Goal: Task Accomplishment & Management: Manage account settings

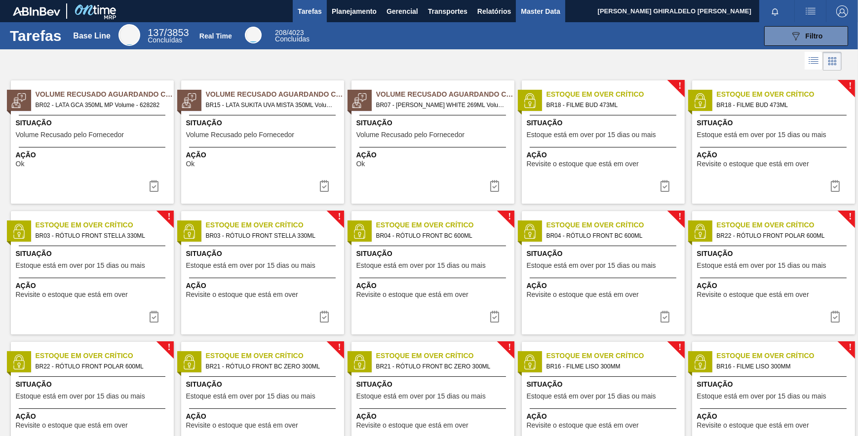
click at [539, 9] on span "Master Data" at bounding box center [540, 11] width 39 height 12
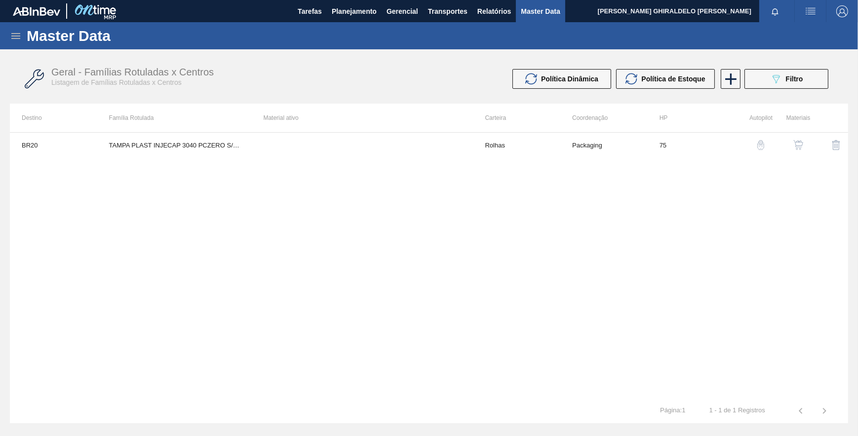
click at [11, 38] on icon at bounding box center [15, 36] width 9 height 6
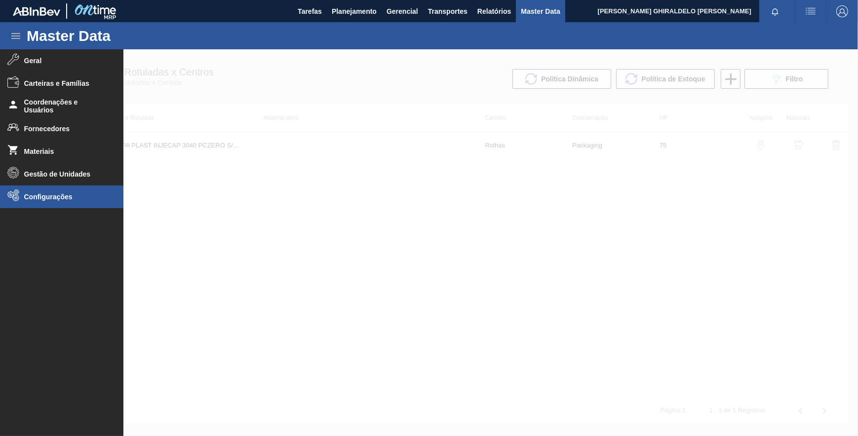
click at [39, 189] on li "Configurações" at bounding box center [61, 197] width 123 height 23
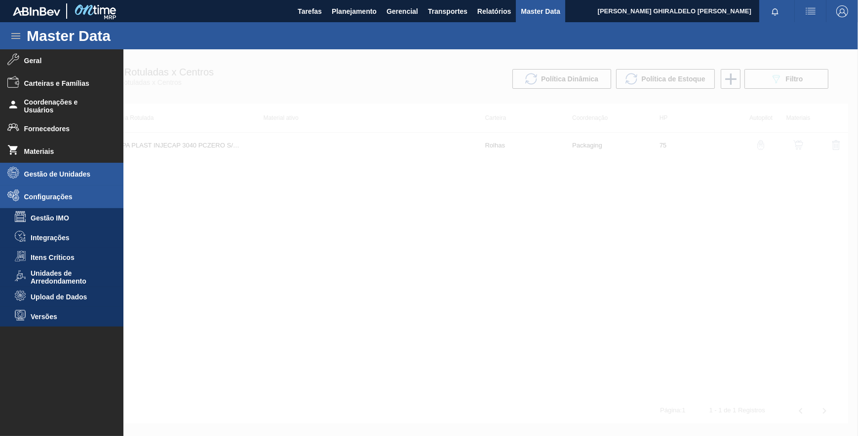
click at [47, 173] on span "Gestão de Unidades" at bounding box center [64, 174] width 81 height 8
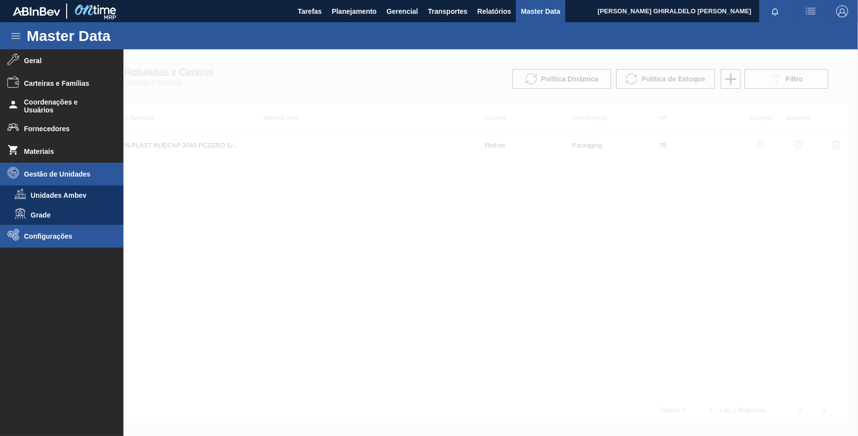
click at [55, 228] on li "Configurações" at bounding box center [61, 236] width 123 height 23
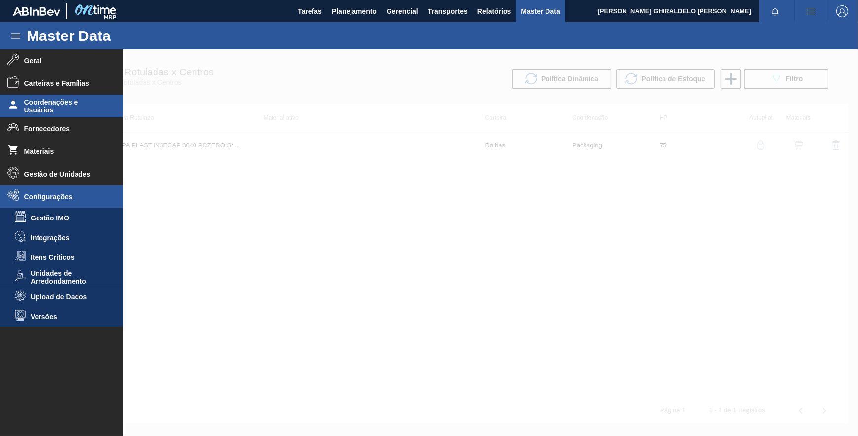
click at [73, 109] on span "Coordenações e Usuários" at bounding box center [64, 106] width 81 height 16
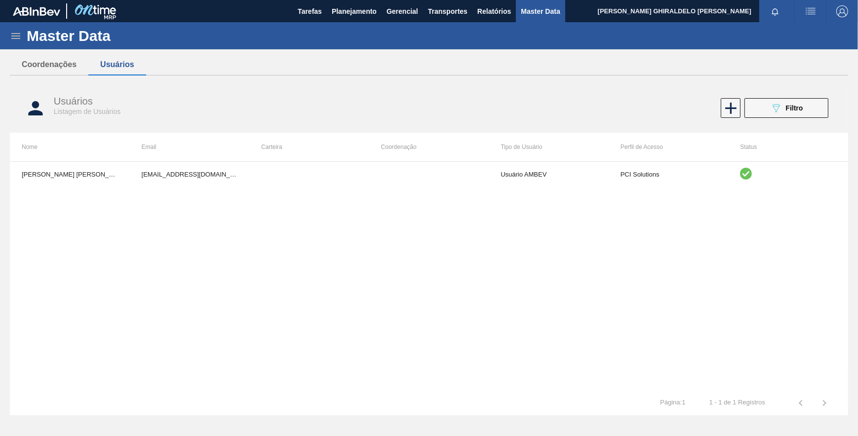
drag, startPoint x: 142, startPoint y: 268, endPoint x: 149, endPoint y: 266, distance: 7.2
click at [149, 266] on div "JAISON FELIPE PEREIRA MOREIRA 99849334@ab-inbev.com Usuário AMBEV PCI Solutions" at bounding box center [429, 276] width 838 height 230
click at [788, 101] on button "089F7B8B-B2A5-4AFE-B5C0-19BA573D28AC Filtro" at bounding box center [786, 108] width 84 height 20
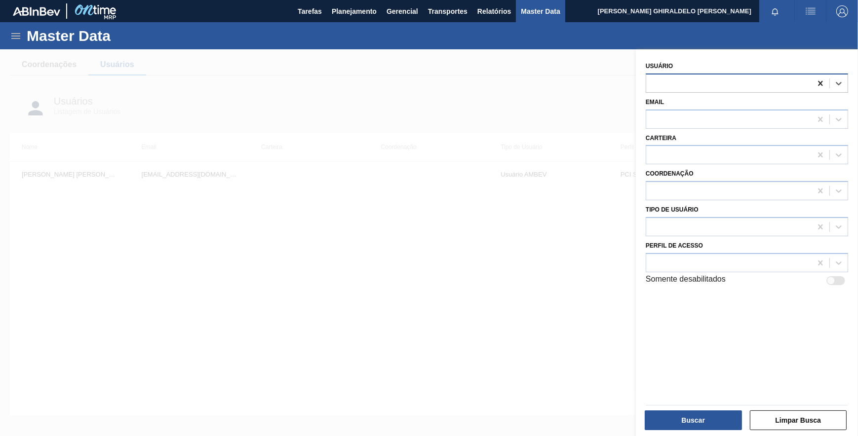
click at [823, 82] on icon at bounding box center [820, 83] width 10 height 10
paste input "LUIS FILIPE PARANHOS SILVA"
type input "LUIS FILIPE PARANHOS SILVA"
drag, startPoint x: 545, startPoint y: 108, endPoint x: 608, endPoint y: 106, distance: 62.7
click at [555, 109] on div at bounding box center [429, 267] width 858 height 436
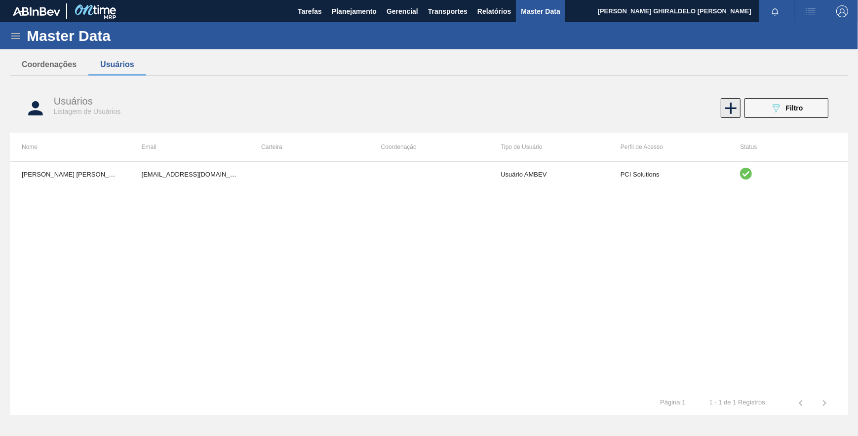
click at [721, 108] on icon at bounding box center [730, 108] width 19 height 19
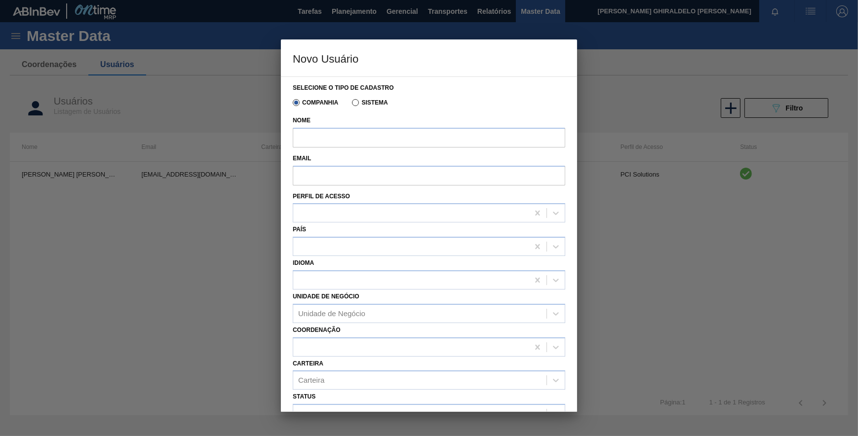
click at [341, 148] on div "Nome" at bounding box center [429, 133] width 272 height 38
click at [338, 144] on input "Nome" at bounding box center [429, 138] width 272 height 20
paste input "LUIS FILIPE PARANHOS SILVA"
type input "LUIS FILIPE PARANHOS SILVA"
click at [376, 169] on input "Email" at bounding box center [429, 176] width 272 height 20
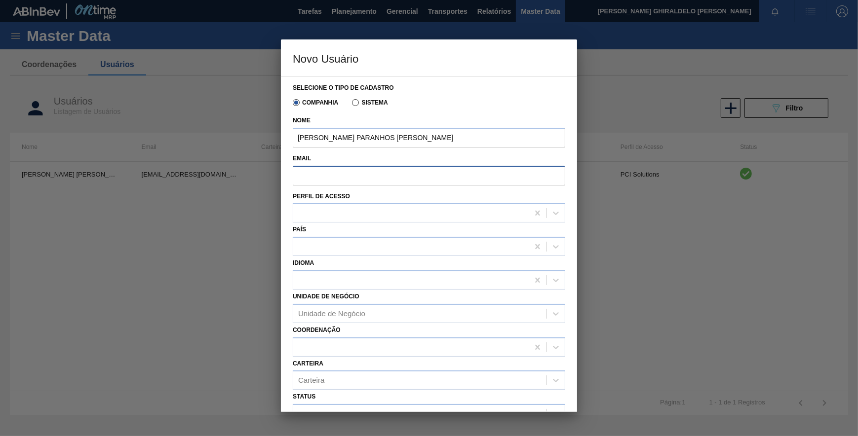
paste input "99849914@ab-inbev.com"
type input "99849914@ab-inbev.com"
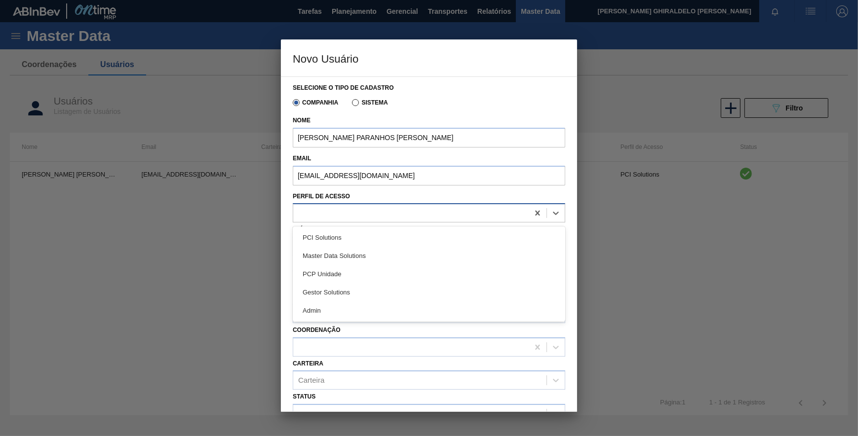
click at [328, 204] on div at bounding box center [429, 212] width 272 height 19
click at [346, 274] on div "PCP Unidade" at bounding box center [429, 274] width 272 height 18
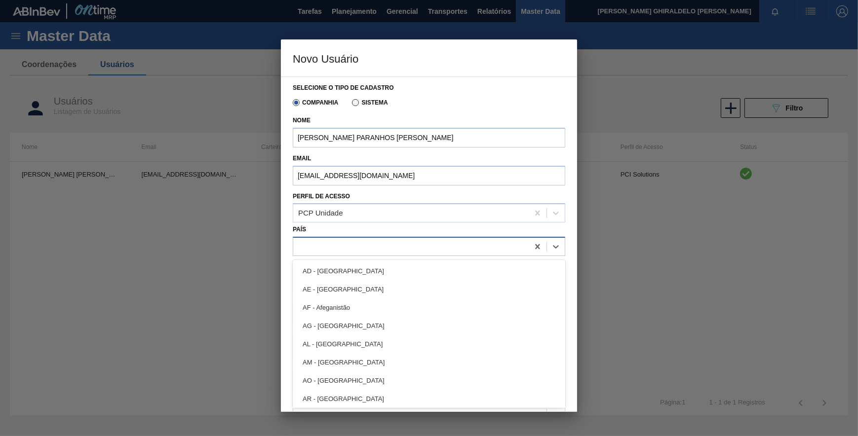
click at [340, 246] on div at bounding box center [410, 247] width 235 height 14
type input "bras"
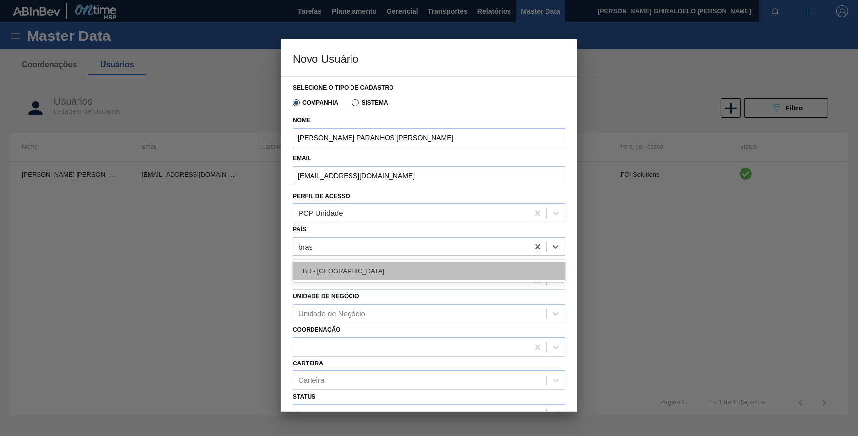
click at [351, 270] on div "BR - Brasil" at bounding box center [429, 271] width 272 height 18
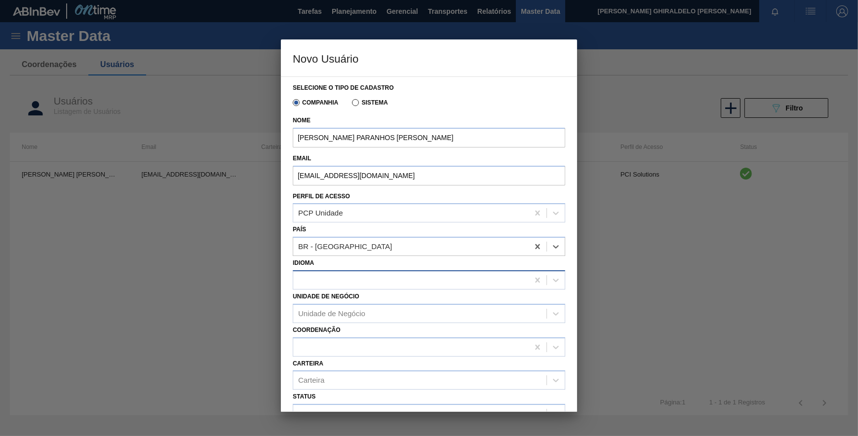
click at [347, 282] on div at bounding box center [410, 280] width 235 height 14
type input "port"
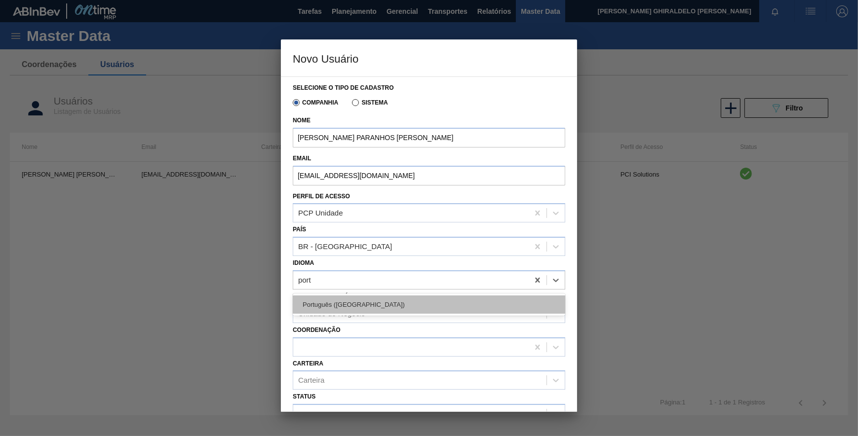
click at [350, 301] on div "Português (Brasil)" at bounding box center [429, 305] width 272 height 18
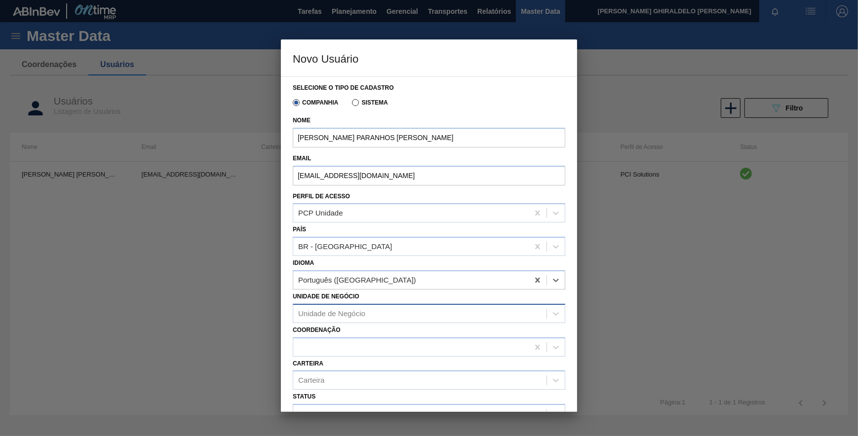
click at [349, 317] on div "Unidade de Negócio" at bounding box center [331, 313] width 67 height 8
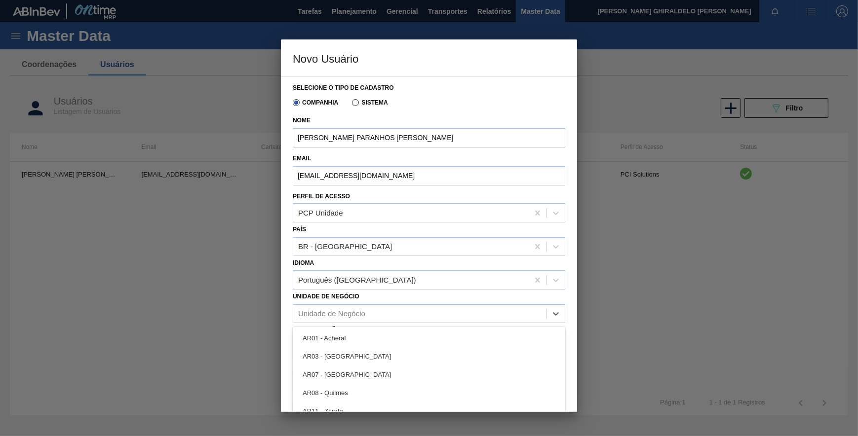
click at [358, 302] on div "Unidade de Negócio option AR01 - Acheral focused, 1 of 96. 96 results available…" at bounding box center [429, 307] width 272 height 34
click at [359, 309] on div "Unidade de Negócio" at bounding box center [331, 313] width 67 height 8
type Negócio "br04"
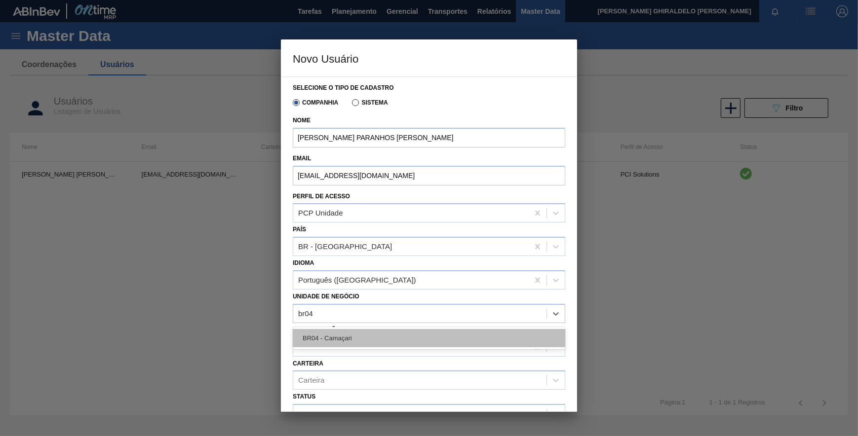
click at [353, 332] on div "BR04 - Camaçari" at bounding box center [429, 338] width 272 height 18
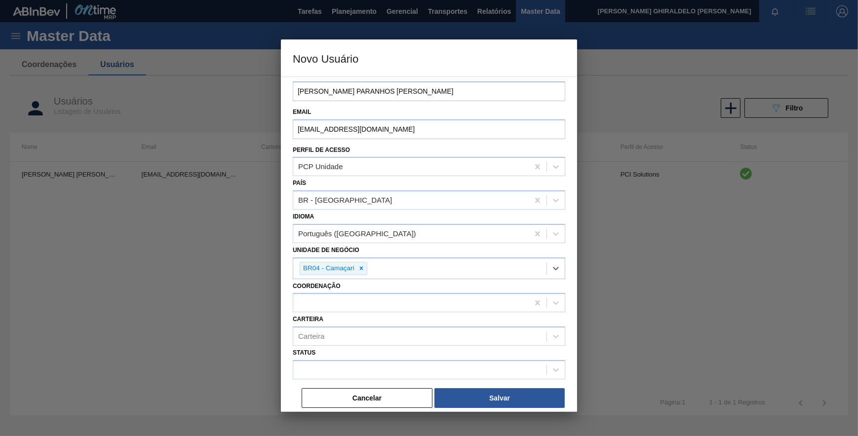
scroll to position [47, 0]
click at [332, 382] on div "Cancelar Salvar" at bounding box center [429, 390] width 272 height 22
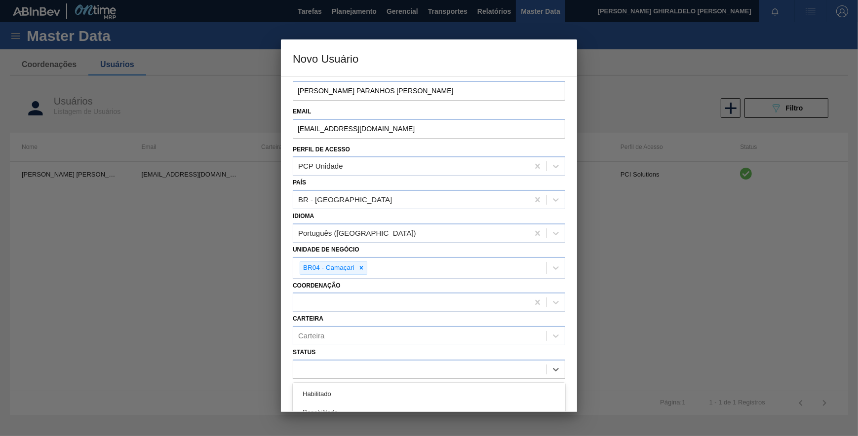
click at [331, 374] on div at bounding box center [419, 370] width 253 height 14
drag, startPoint x: 337, startPoint y: 386, endPoint x: 336, endPoint y: 378, distance: 8.4
click at [337, 385] on div "Habilitado" at bounding box center [429, 394] width 272 height 18
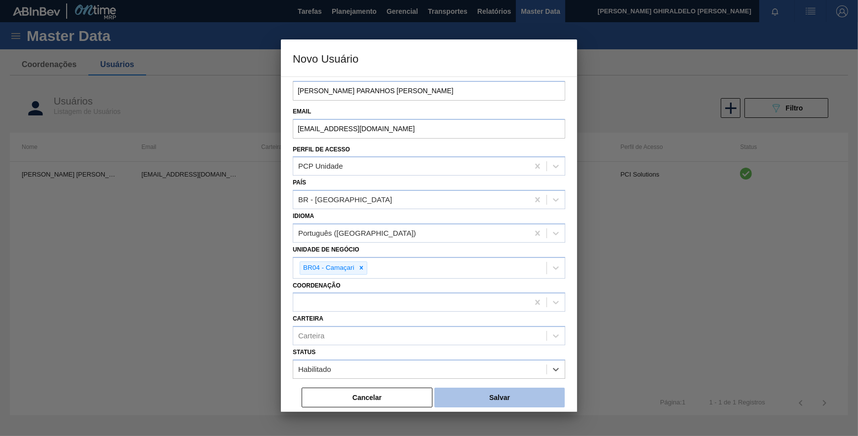
click at [468, 394] on button "Salvar" at bounding box center [499, 398] width 130 height 20
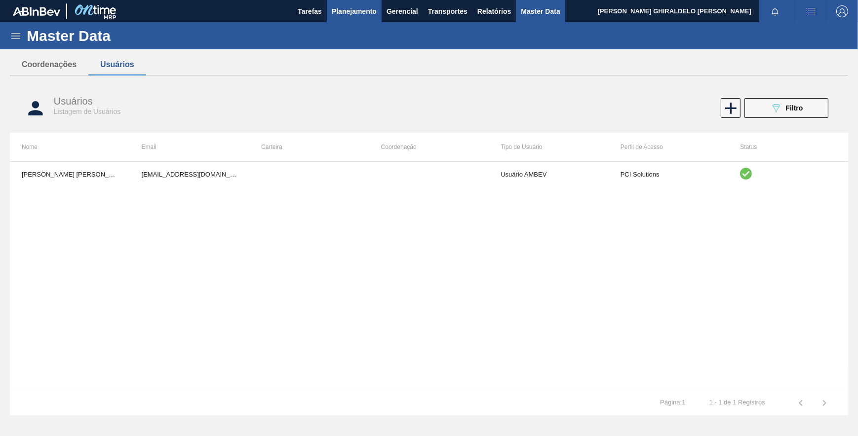
click at [373, 8] on span "Planejamento" at bounding box center [354, 11] width 45 height 12
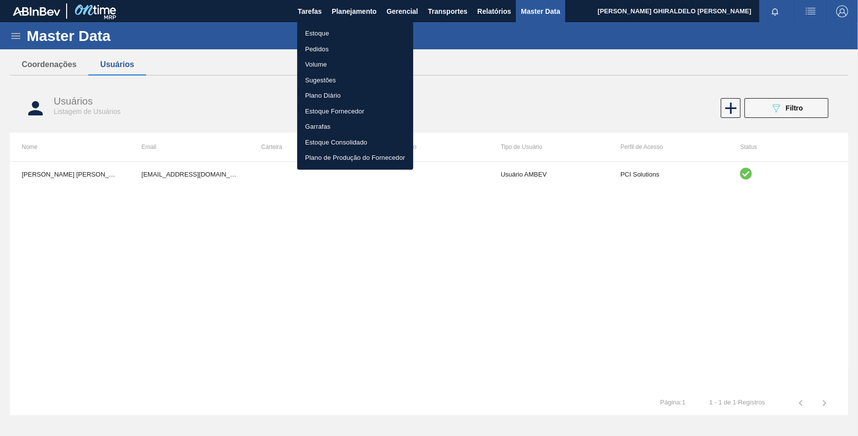
click at [315, 48] on li "Pedidos" at bounding box center [355, 49] width 116 height 16
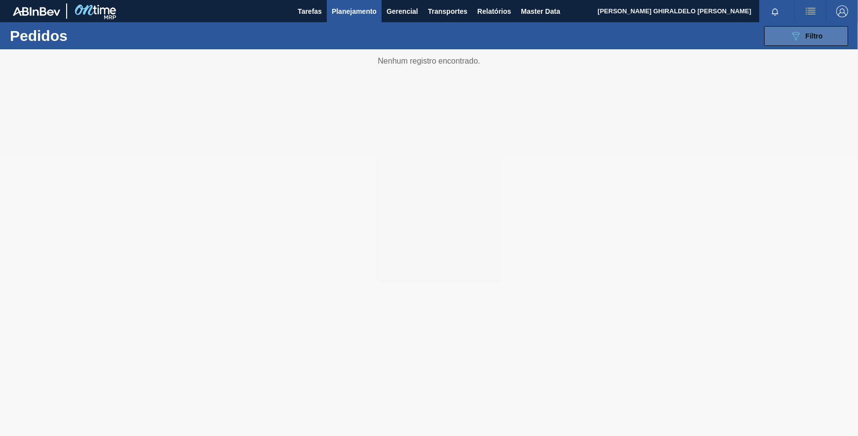
click at [790, 39] on icon "089F7B8B-B2A5-4AFE-B5C0-19BA573D28AC" at bounding box center [796, 36] width 12 height 12
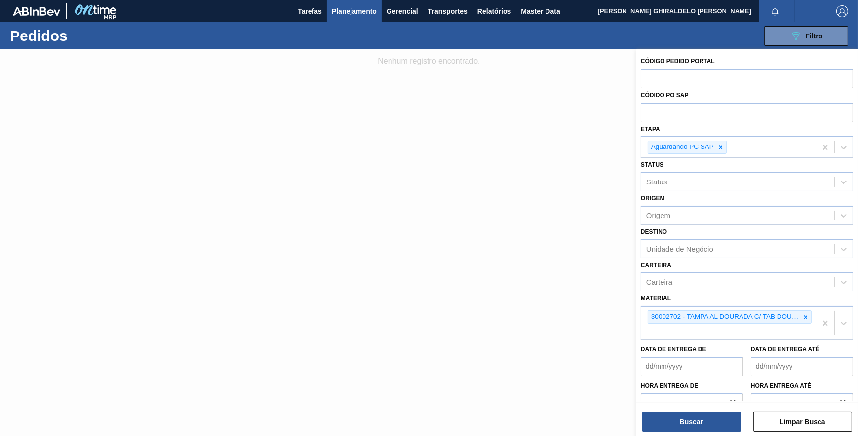
click at [805, 316] on icon at bounding box center [805, 316] width 3 height 3
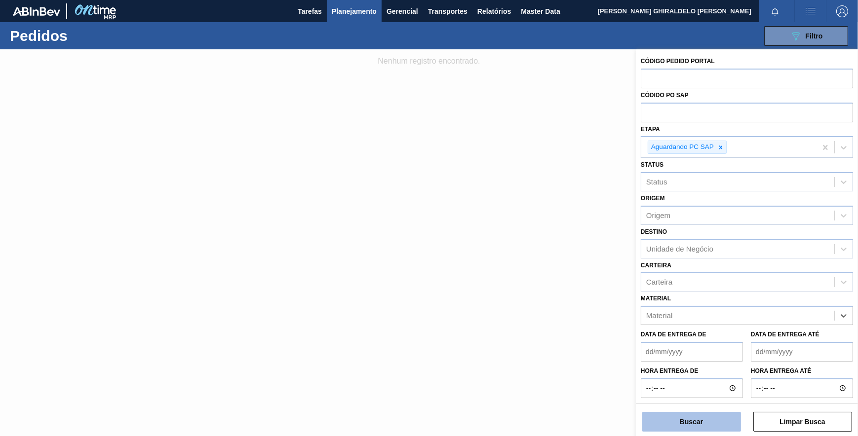
click at [703, 413] on button "Buscar" at bounding box center [691, 422] width 99 height 20
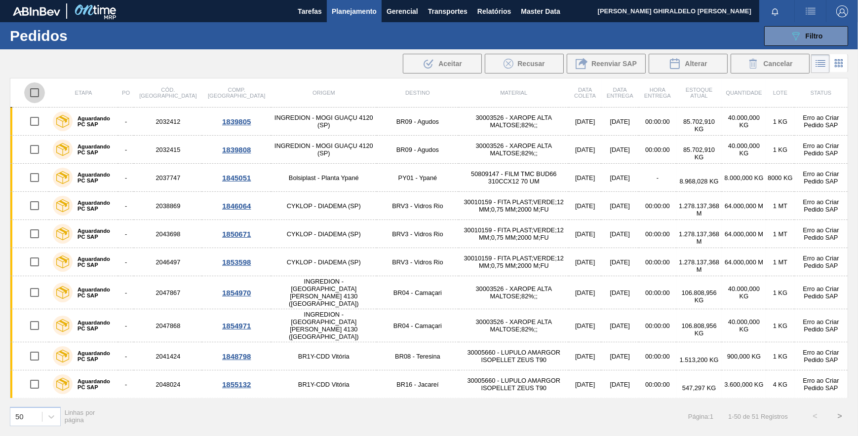
click at [37, 94] on input "checkbox" at bounding box center [34, 92] width 21 height 21
checkbox input "true"
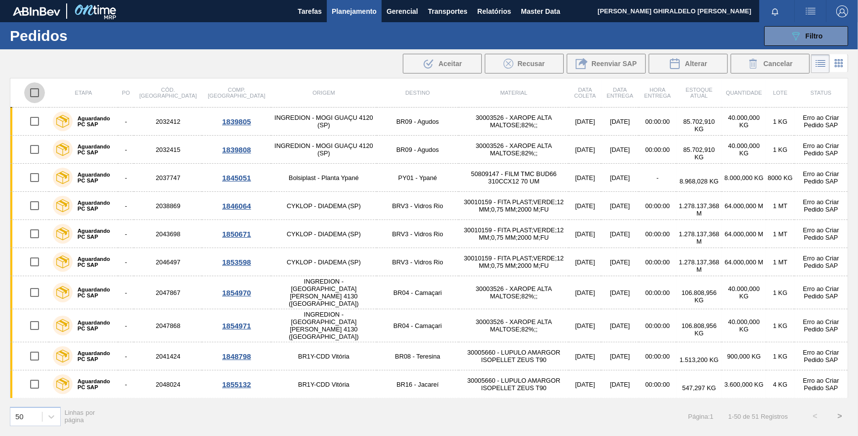
checkbox input "true"
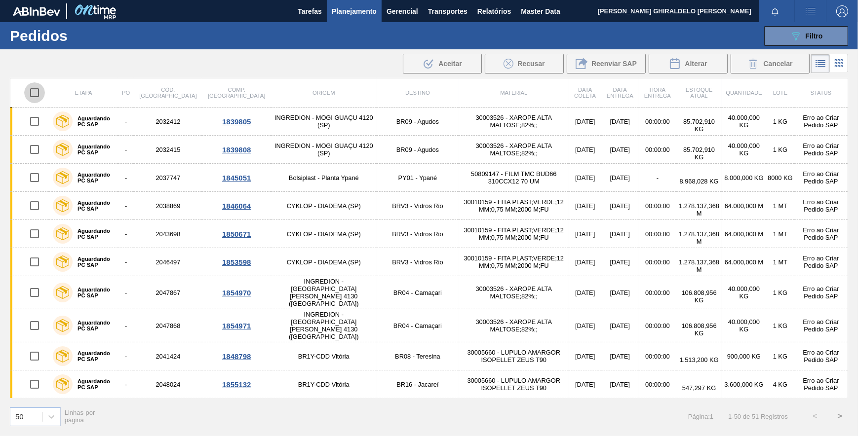
checkbox input "true"
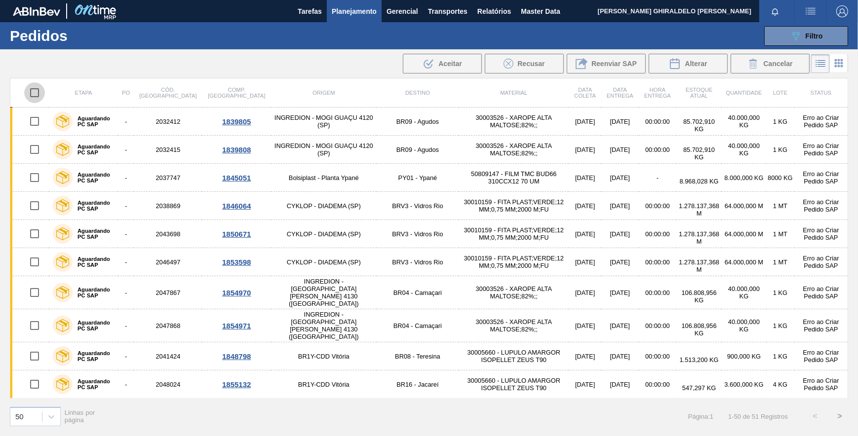
checkbox input "true"
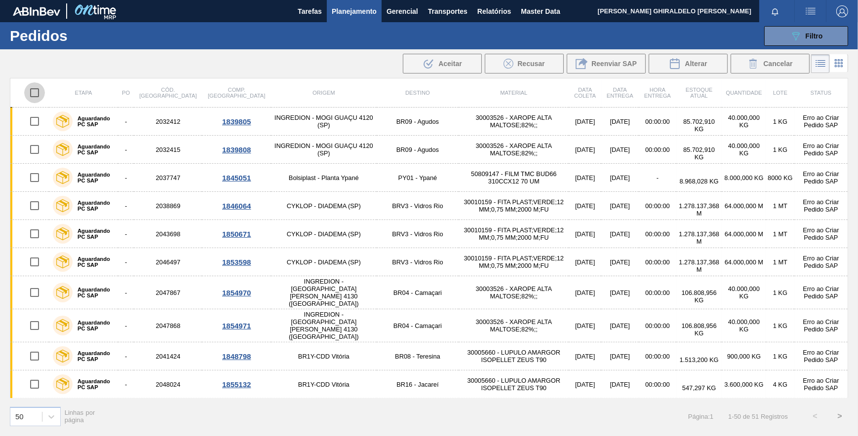
checkbox input "true"
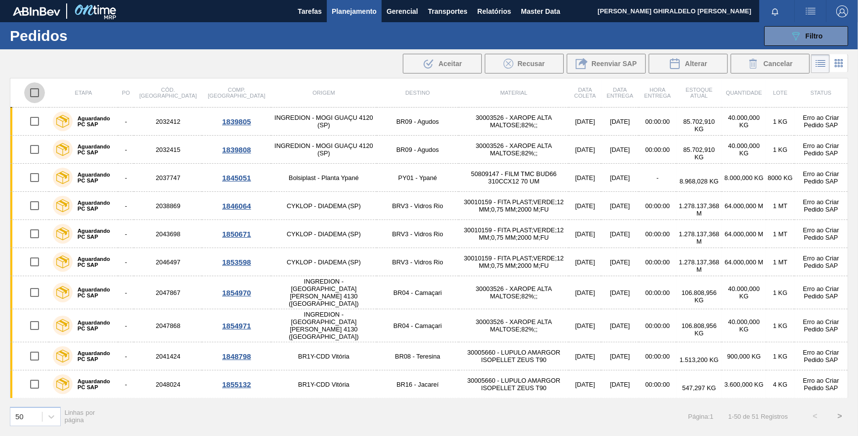
checkbox input "true"
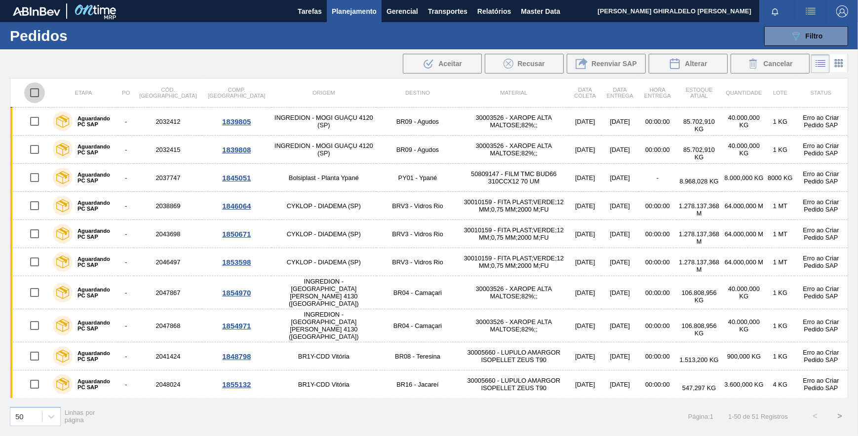
checkbox input "true"
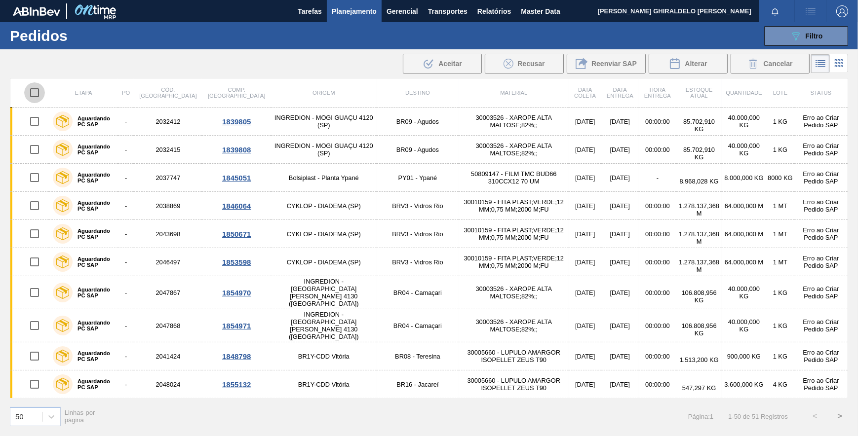
checkbox input "true"
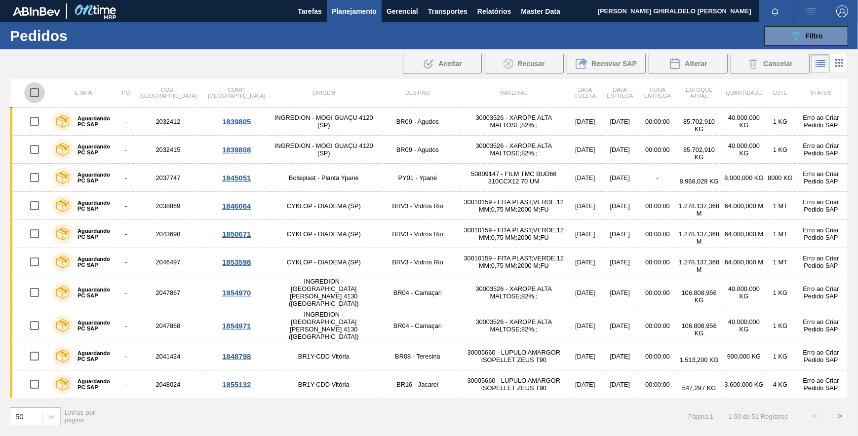
checkbox input "true"
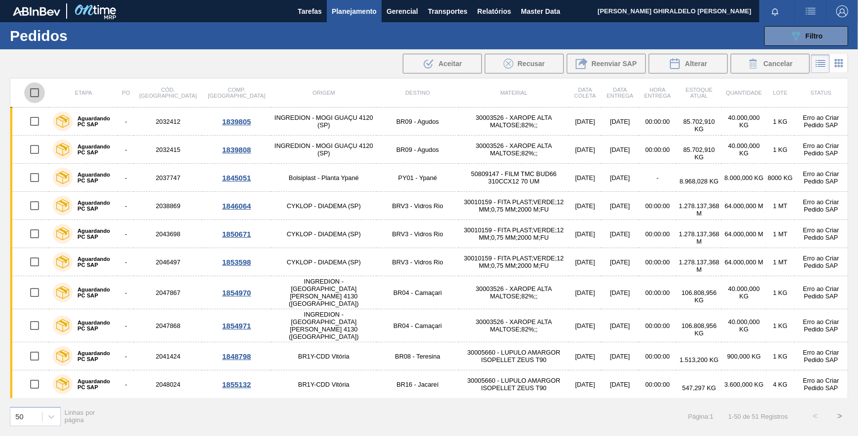
checkbox input "true"
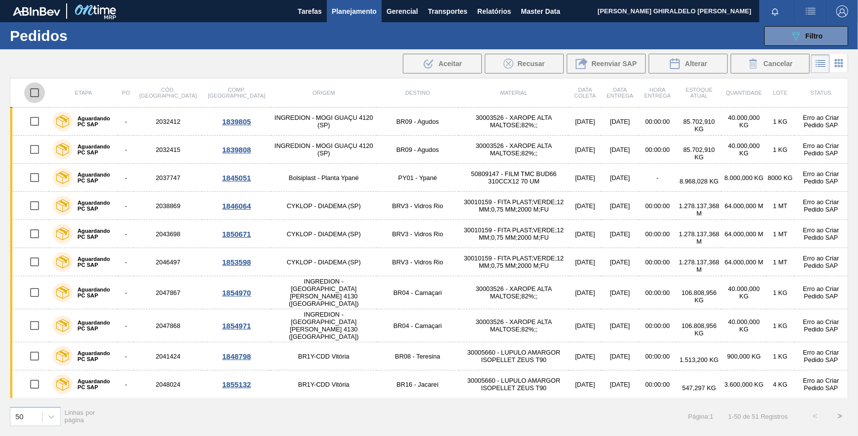
checkbox input "true"
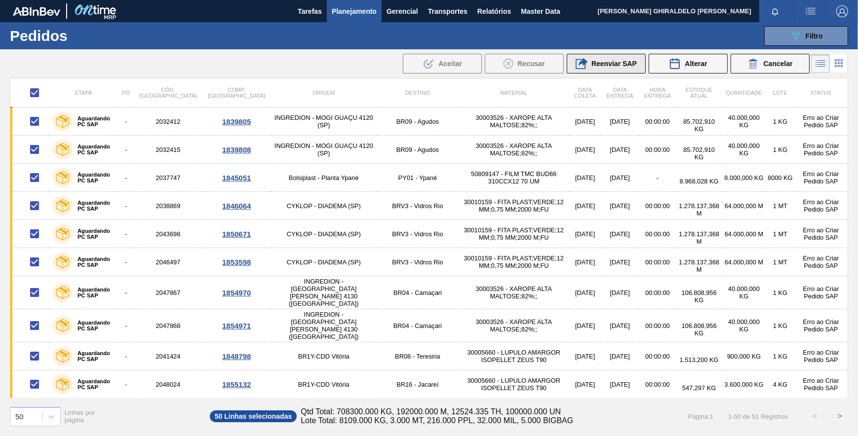
click at [588, 67] on div "Reenviar SAP" at bounding box center [606, 64] width 61 height 12
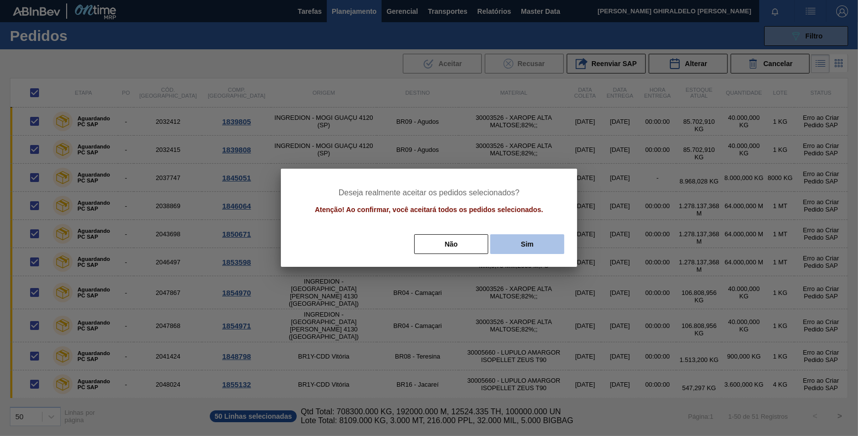
click at [534, 241] on button "Sim" at bounding box center [527, 244] width 74 height 20
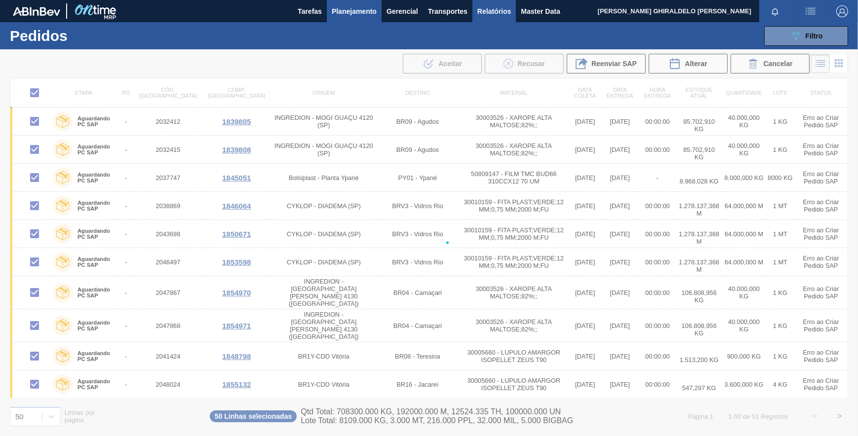
checkbox input "false"
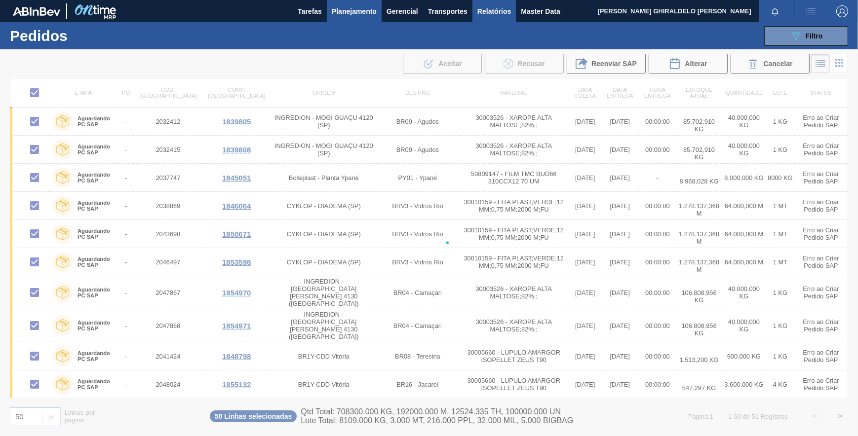
checkbox input "false"
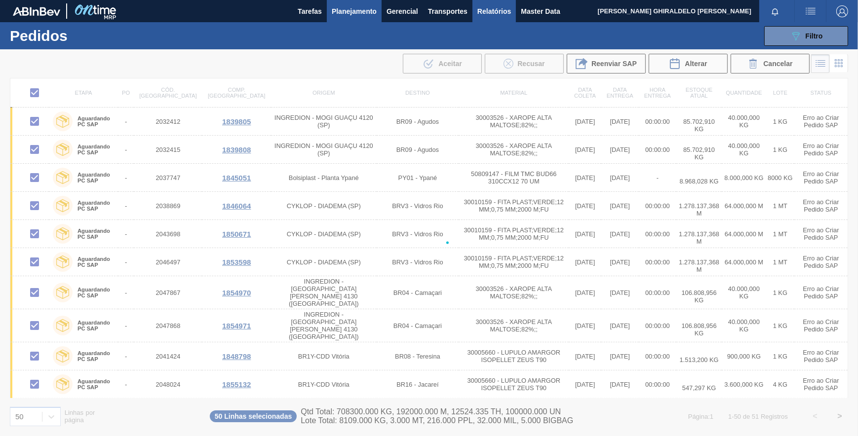
checkbox input "false"
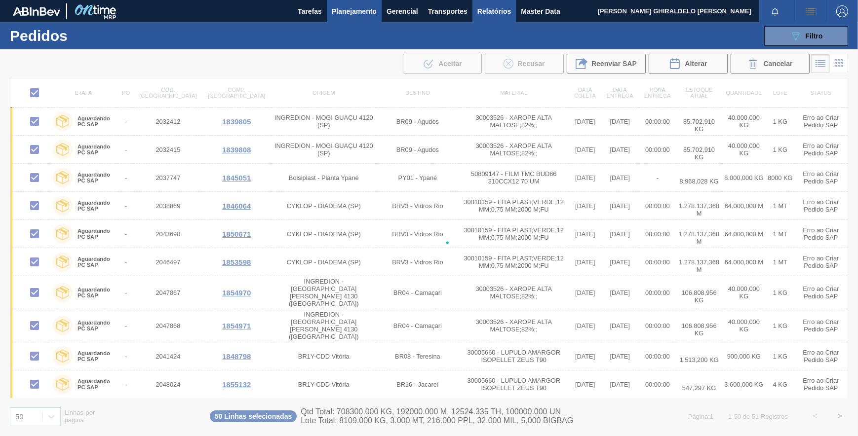
checkbox input "false"
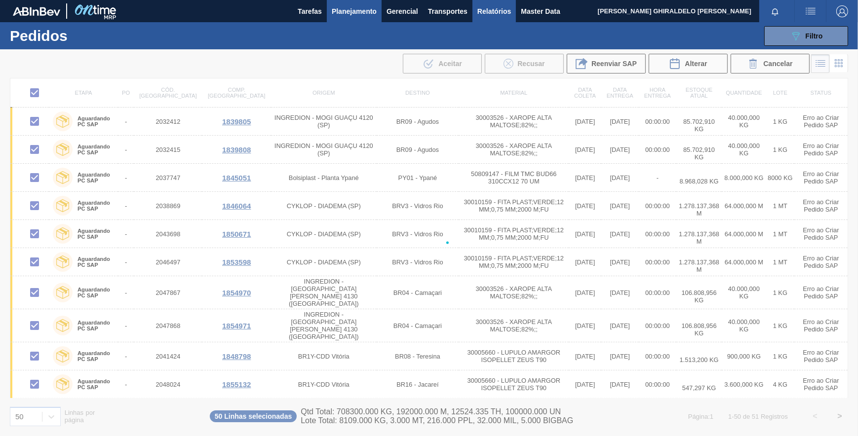
checkbox input "false"
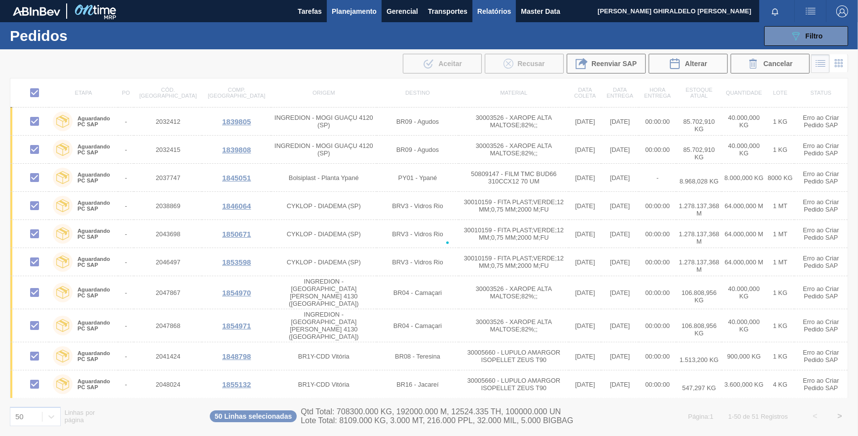
checkbox input "false"
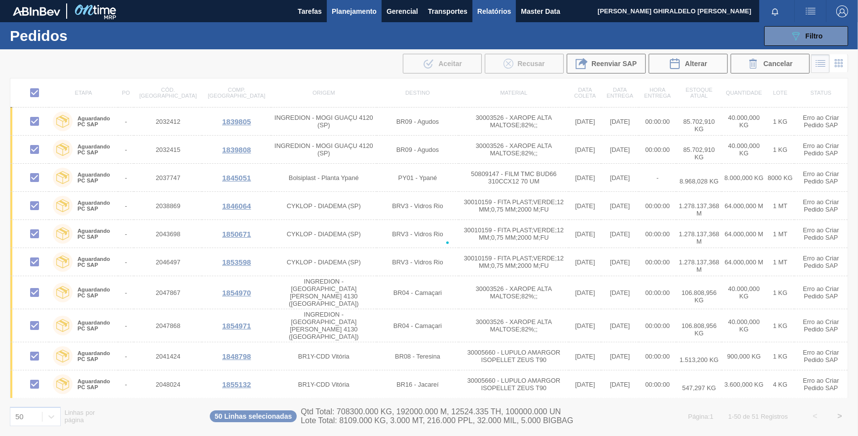
checkbox input "false"
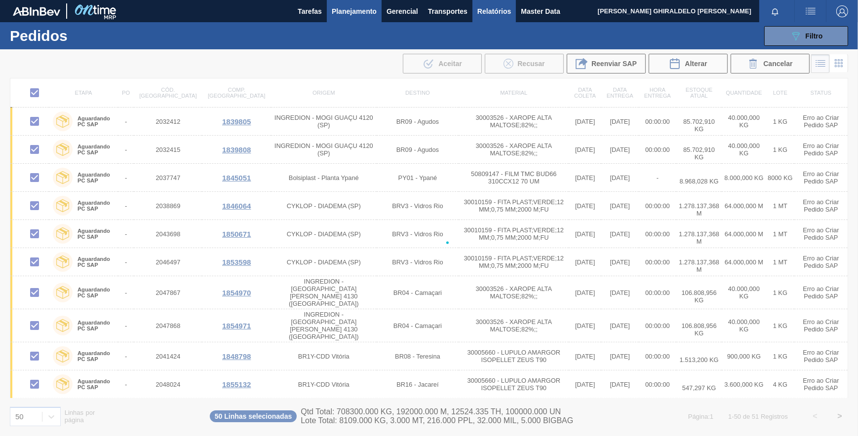
checkbox input "false"
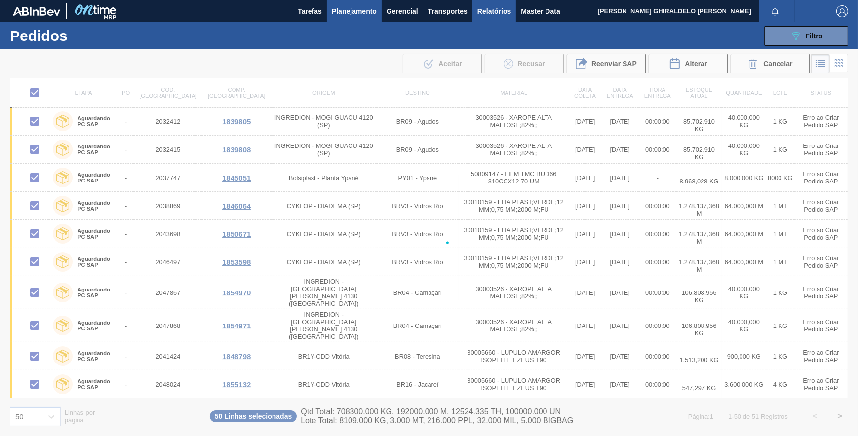
checkbox input "false"
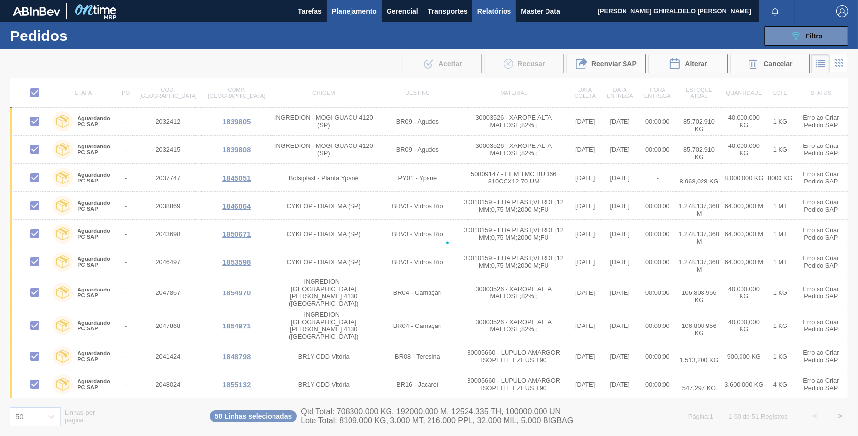
checkbox input "false"
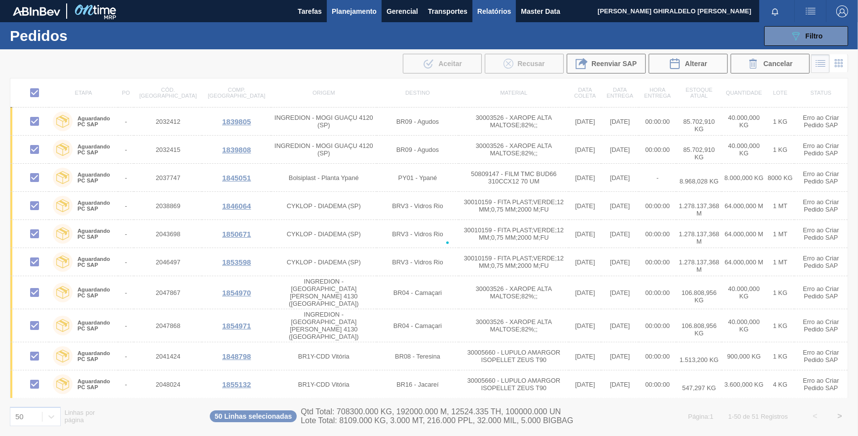
checkbox input "false"
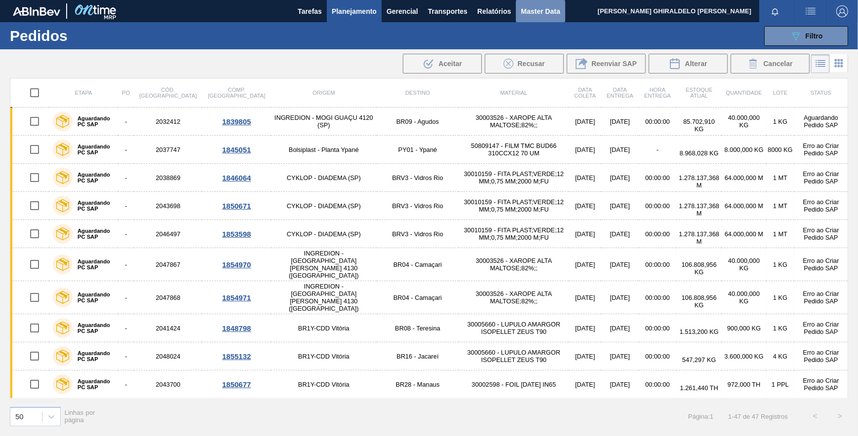
click at [546, 4] on button "Master Data" at bounding box center [540, 11] width 49 height 22
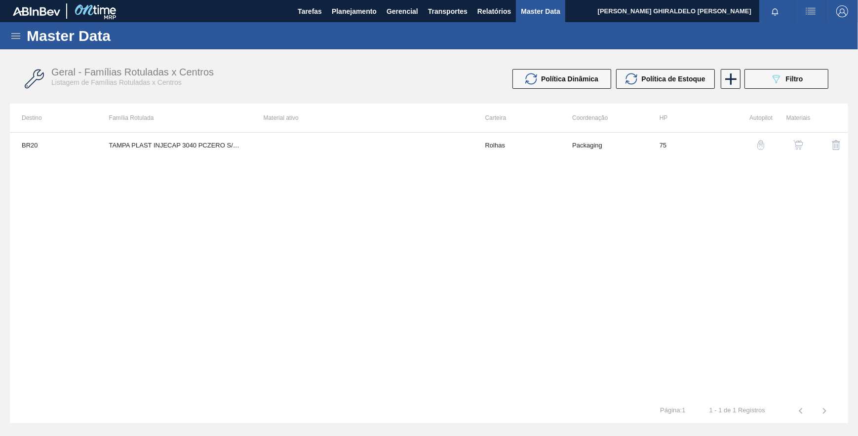
click at [15, 34] on icon at bounding box center [16, 36] width 12 height 12
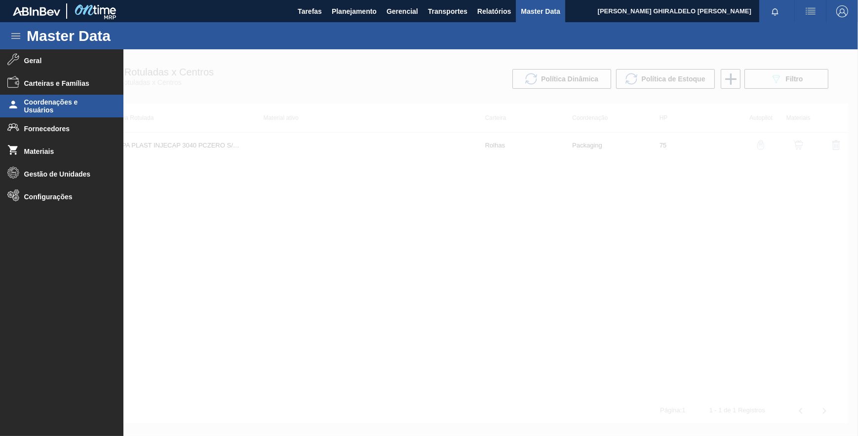
click at [41, 109] on span "Coordenações e Usuários" at bounding box center [64, 106] width 81 height 16
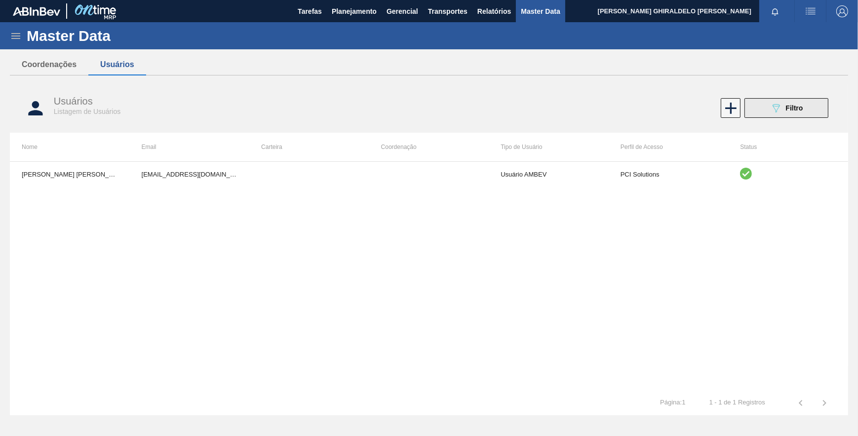
click at [794, 104] on div "089F7B8B-B2A5-4AFE-B5C0-19BA573D28AC Filtro" at bounding box center [786, 108] width 33 height 12
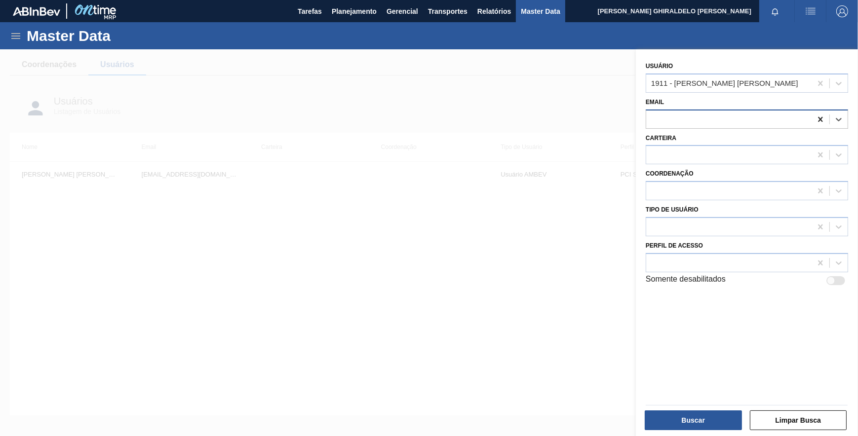
drag, startPoint x: 815, startPoint y: 117, endPoint x: 815, endPoint y: 91, distance: 26.2
click at [815, 117] on icon at bounding box center [820, 120] width 10 height 10
drag, startPoint x: 815, startPoint y: 82, endPoint x: 802, endPoint y: 105, distance: 26.8
click at [816, 81] on icon at bounding box center [820, 83] width 10 height 10
click at [789, 116] on div at bounding box center [728, 119] width 165 height 14
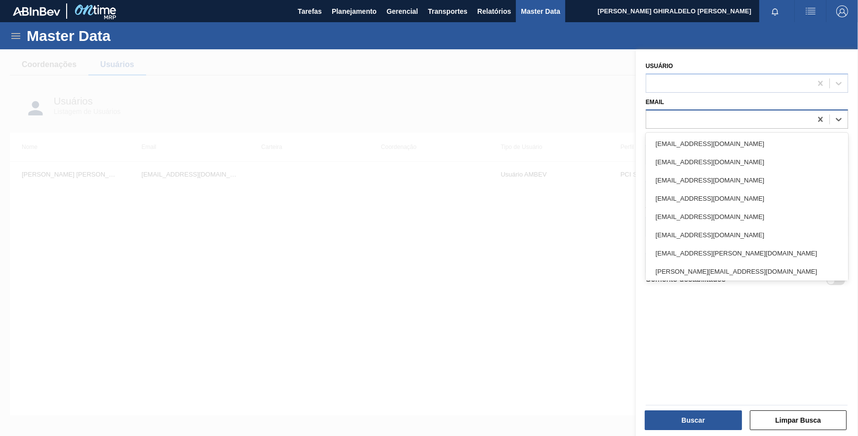
paste input "99784201@ambev.com.br"
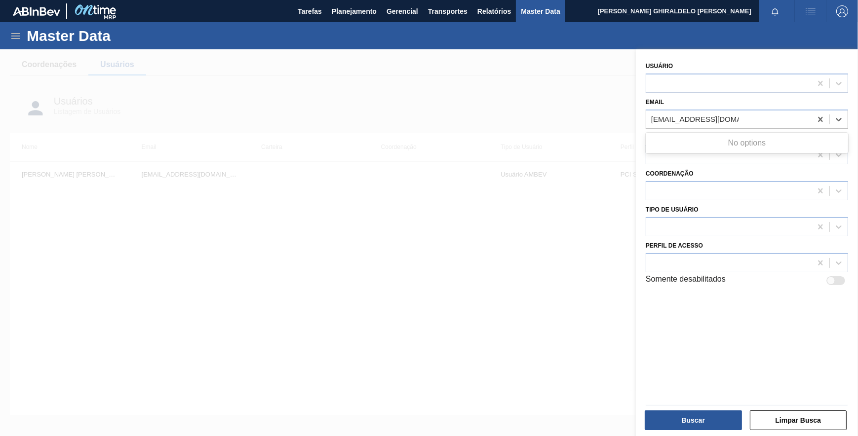
type input "99784201@ambev.com.br"
click at [576, 93] on div at bounding box center [429, 267] width 858 height 436
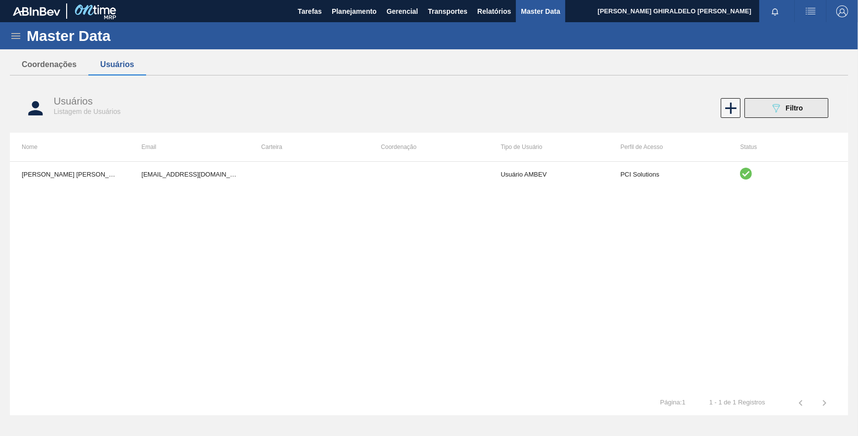
click at [774, 109] on icon "089F7B8B-B2A5-4AFE-B5C0-19BA573D28AC" at bounding box center [776, 108] width 12 height 12
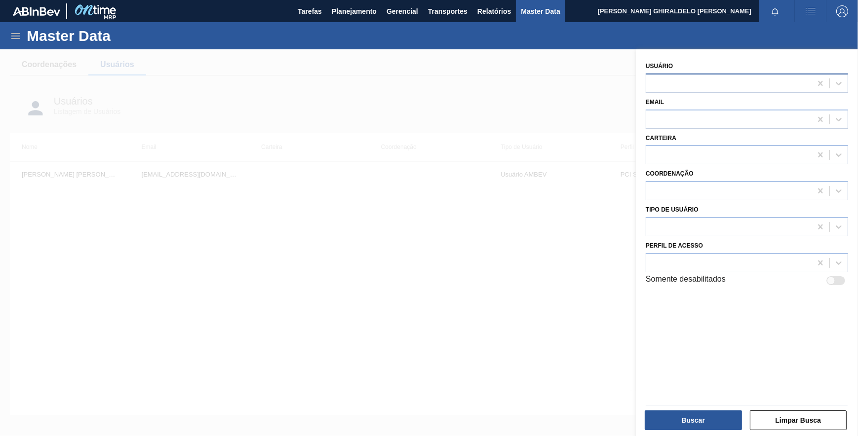
click at [777, 83] on div at bounding box center [728, 83] width 165 height 14
paste input "Caio Targino de Amorim"
type input "Caio Targino de Amorim"
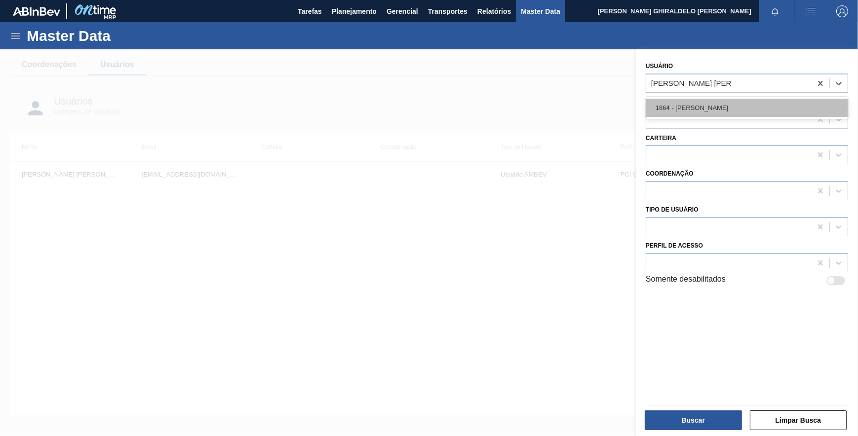
click at [763, 104] on div "1864 - Caio Targino de Amorim" at bounding box center [747, 108] width 202 height 18
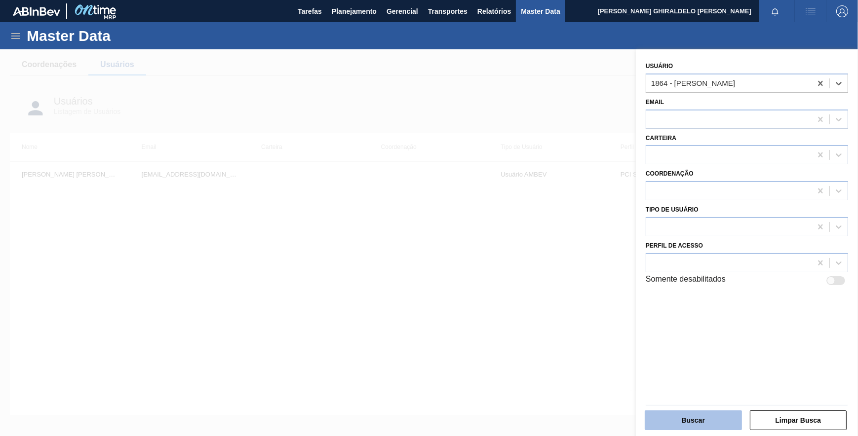
click at [717, 415] on button "Buscar" at bounding box center [693, 421] width 97 height 20
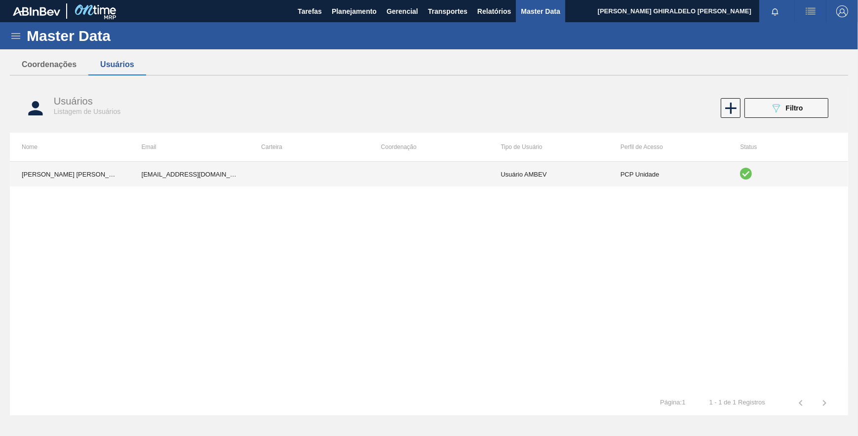
click at [437, 173] on td at bounding box center [429, 174] width 120 height 25
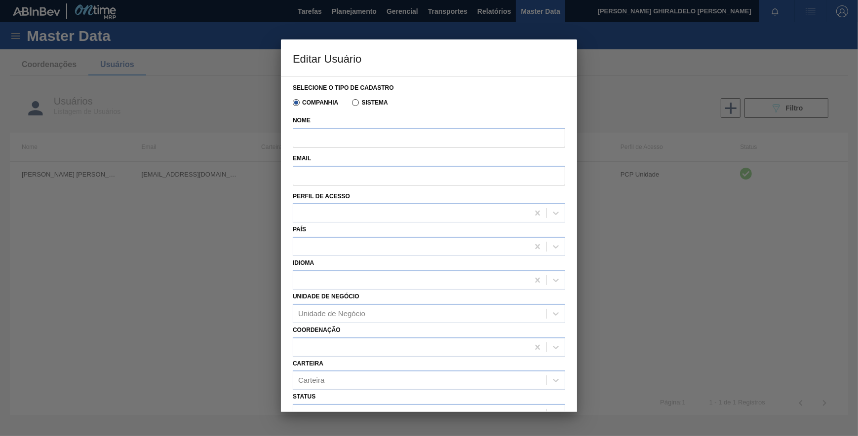
type input "Caio Targino de Amorim"
type input "99784201@ab-inbev.com"
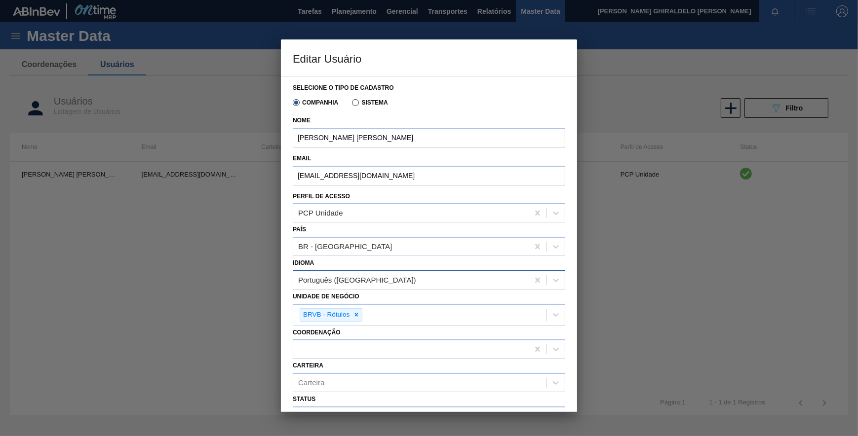
scroll to position [44, 0]
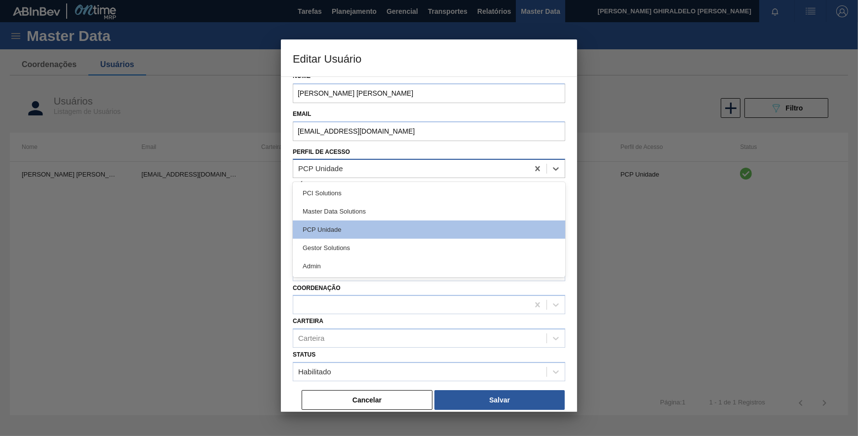
click at [371, 168] on div "PCP Unidade" at bounding box center [410, 169] width 235 height 14
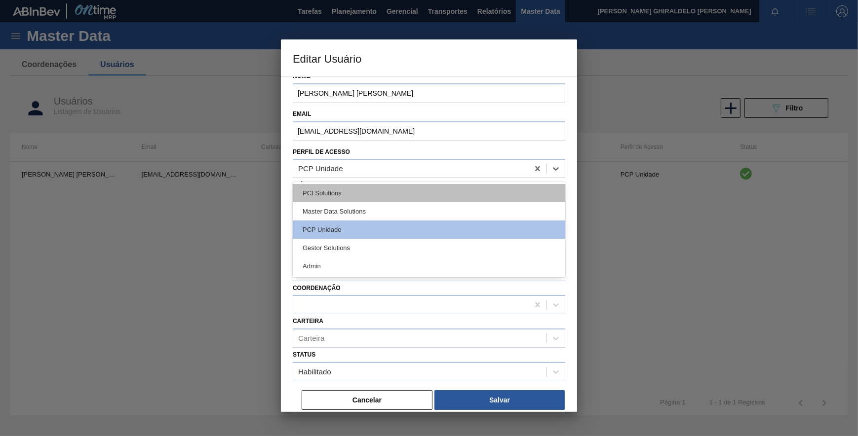
click at [349, 192] on div "PCI Solutions" at bounding box center [429, 193] width 272 height 18
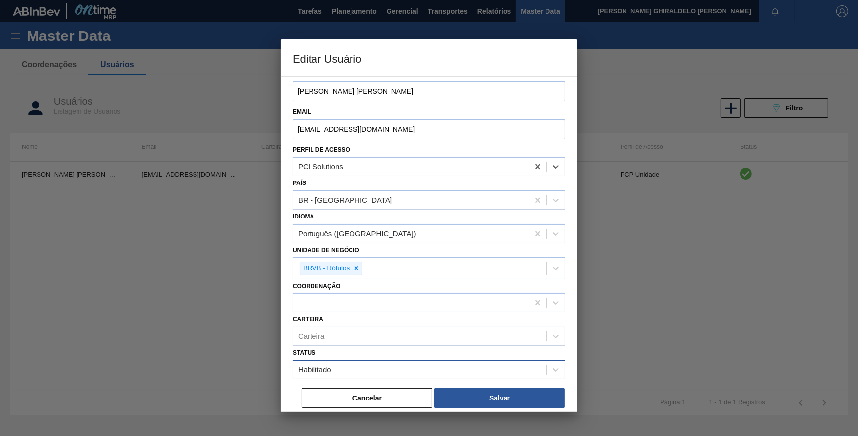
scroll to position [47, 0]
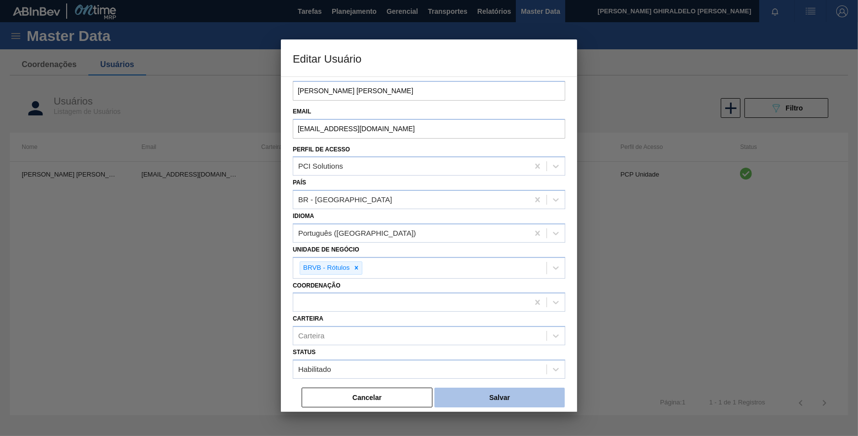
drag, startPoint x: 474, startPoint y: 395, endPoint x: 467, endPoint y: 382, distance: 15.0
click at [475, 395] on button "Salvar" at bounding box center [499, 398] width 130 height 20
